Goal: Transaction & Acquisition: Purchase product/service

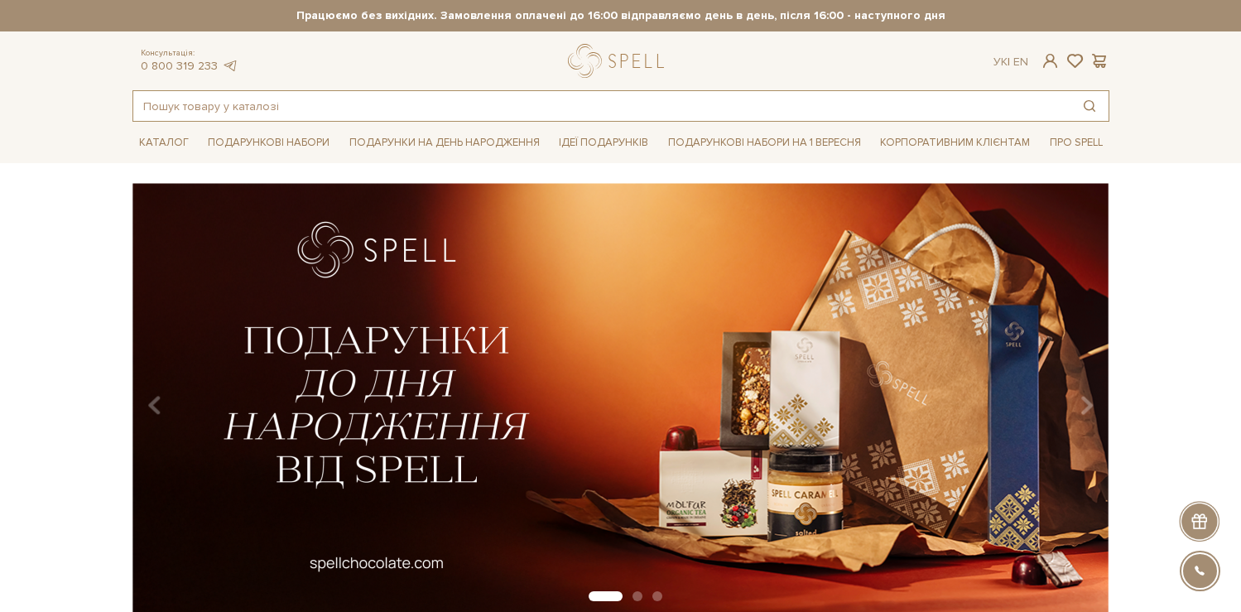
click at [338, 108] on input "text" at bounding box center [601, 106] width 937 height 30
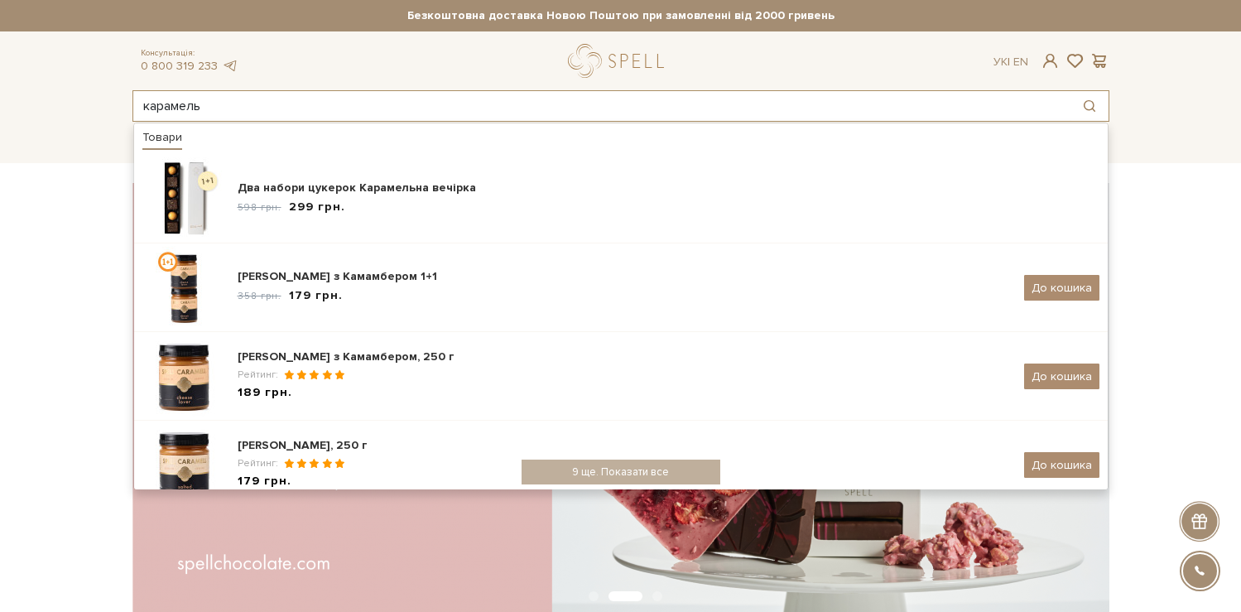
type input "карамель"
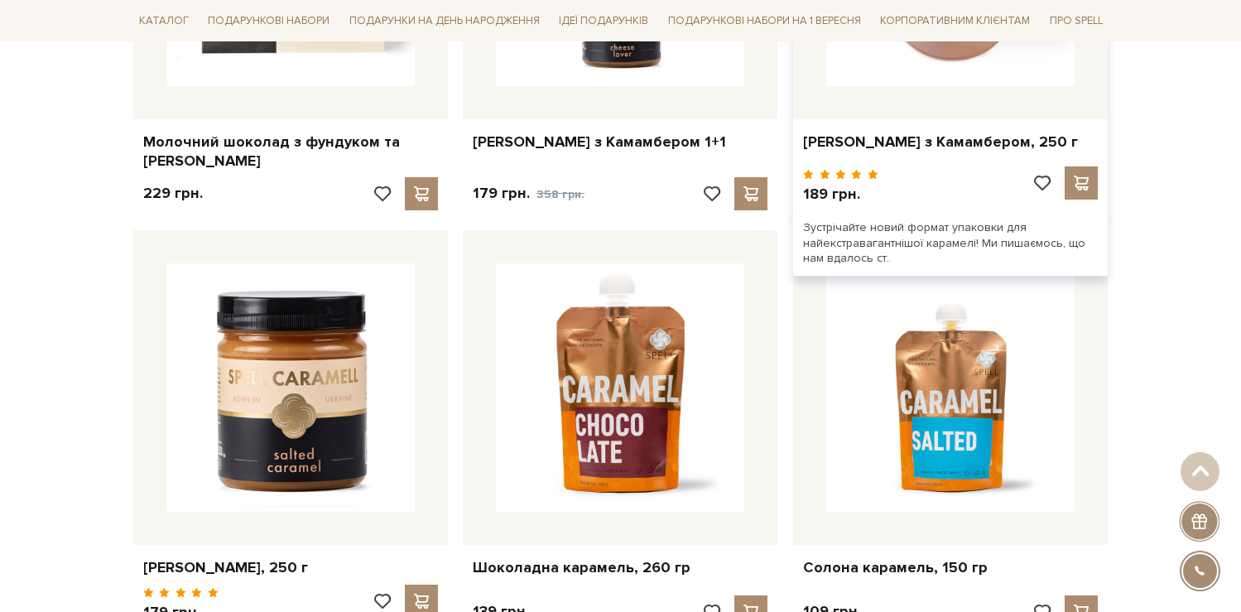
scroll to position [1123, 0]
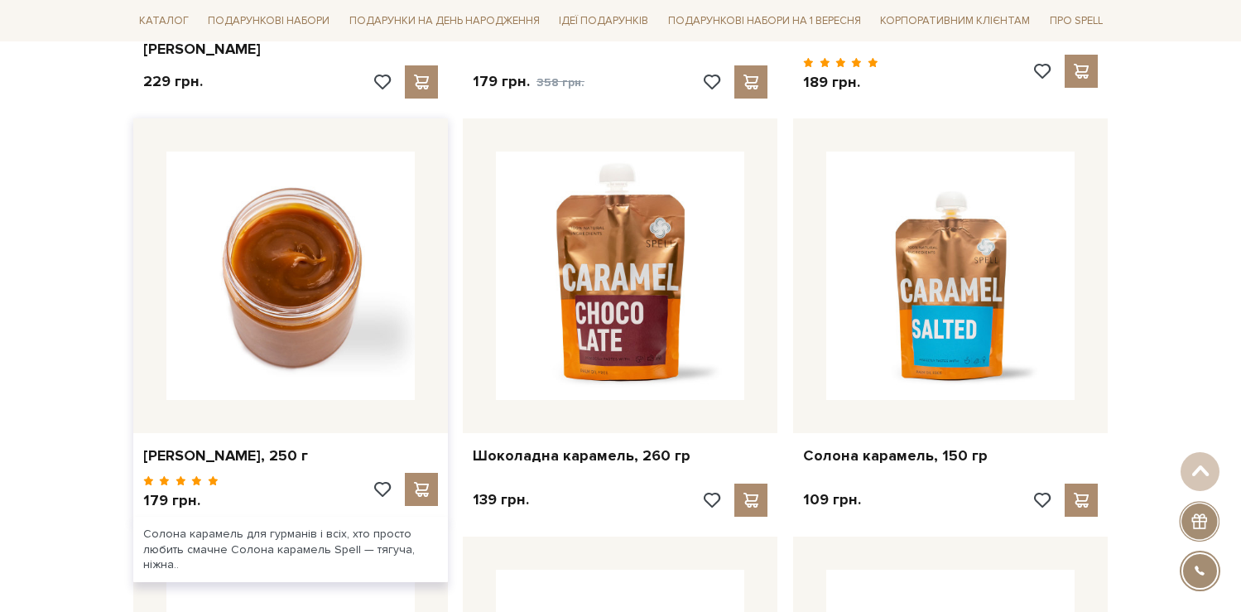
click at [283, 373] on img at bounding box center [290, 275] width 248 height 248
